Goal: Find specific page/section: Find specific page/section

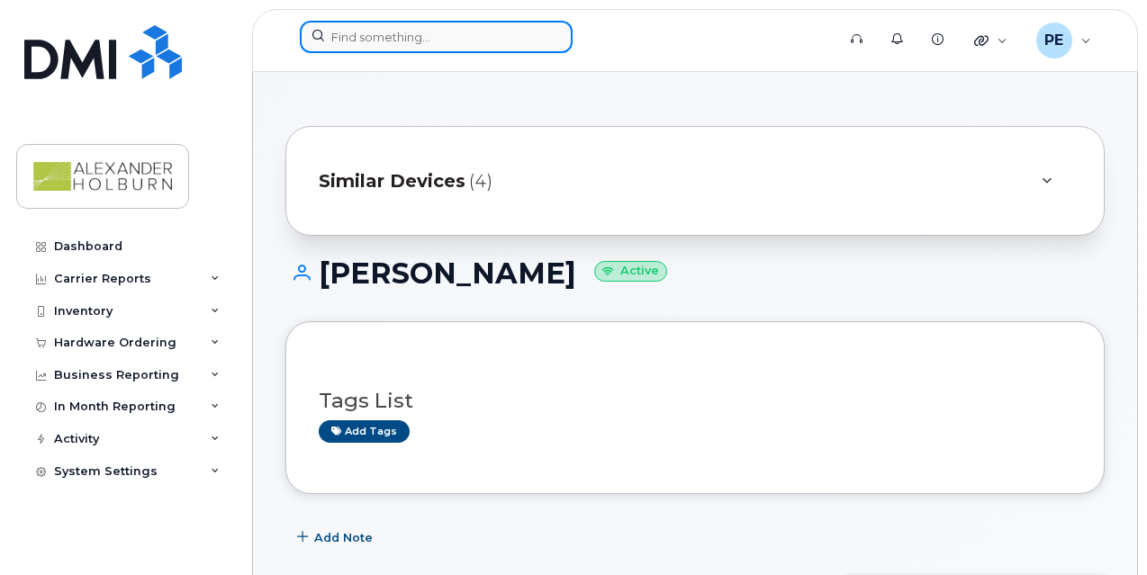
click at [366, 44] on input at bounding box center [436, 37] width 273 height 32
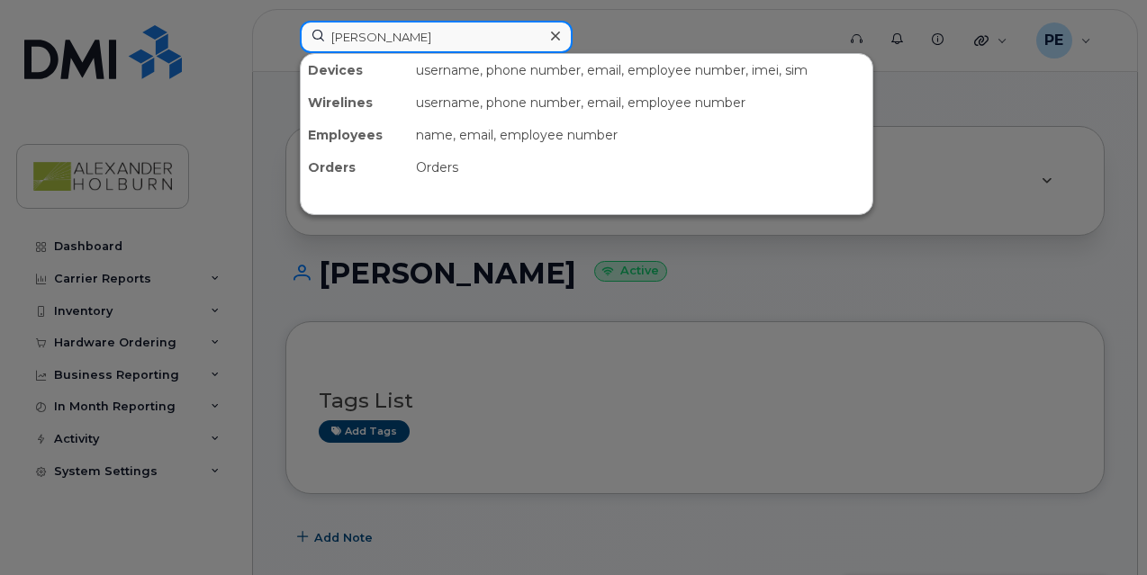
type input "[PERSON_NAME]"
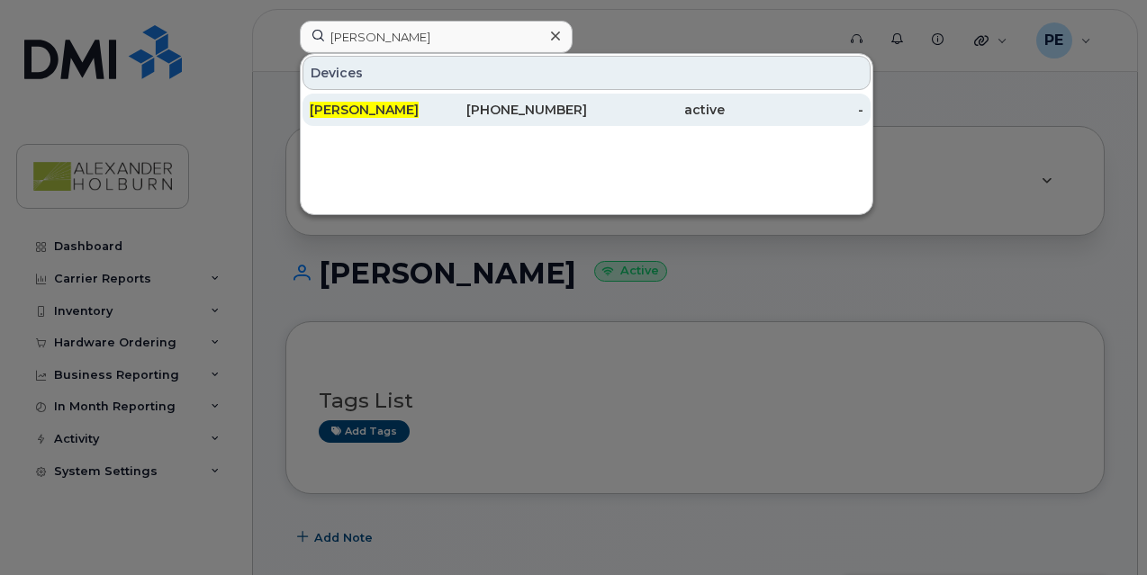
click at [509, 98] on div "[PHONE_NUMBER]" at bounding box center [517, 110] width 139 height 32
